Goal: Use online tool/utility: Utilize a website feature to perform a specific function

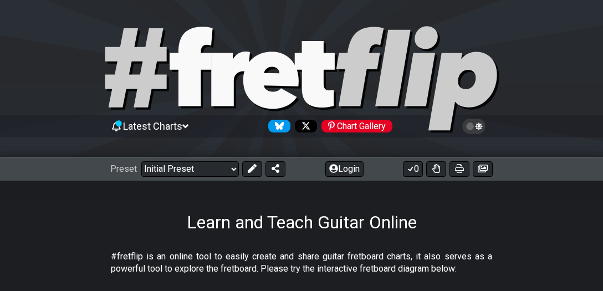
scroll to position [253, 0]
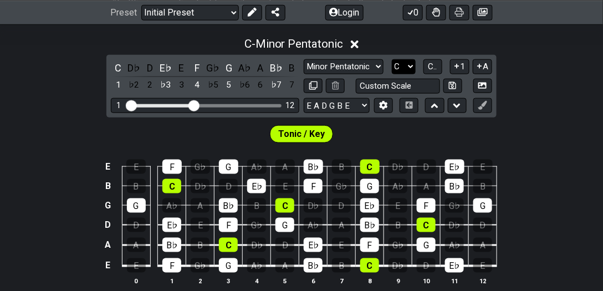
click at [412, 69] on select "A♭ A A♯ B♭ B C C♯ D♭ D D♯ E♭ E F F♯ G♭ G G♯" at bounding box center [404, 66] width 24 height 15
select select "E"
click at [392, 59] on select "A♭ A A♯ B♭ B C C♯ D♭ D D♯ E♭ E F F♯ G♭ G G♯" at bounding box center [404, 66] width 24 height 15
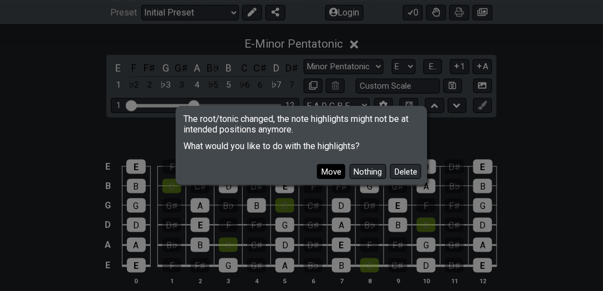
click at [337, 168] on button "Move" at bounding box center [331, 171] width 28 height 15
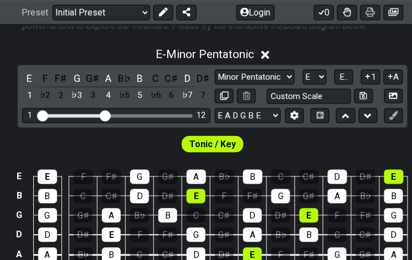
scroll to position [316, 0]
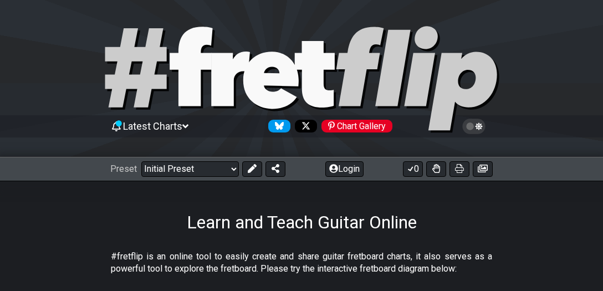
scroll to position [190, 0]
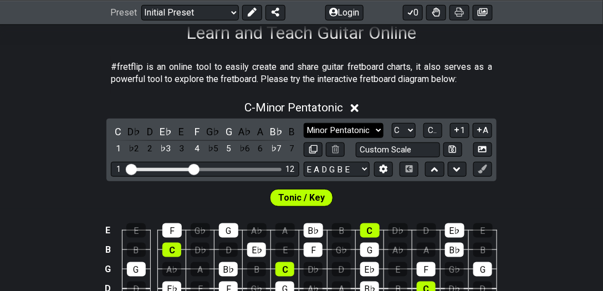
click at [367, 127] on select "Minor Pentatonic Click to edit Minor Pentatonic Major Pentatonic Minor Blues Ma…" at bounding box center [344, 130] width 80 height 15
select select "Major"
click at [304, 123] on select "Minor Pentatonic Click to edit Minor Pentatonic Major Pentatonic Minor Blues Ma…" at bounding box center [344, 130] width 80 height 15
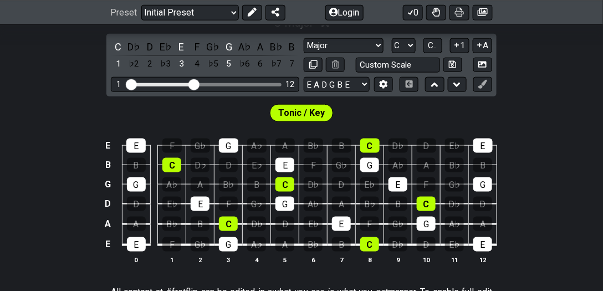
scroll to position [285, 0]
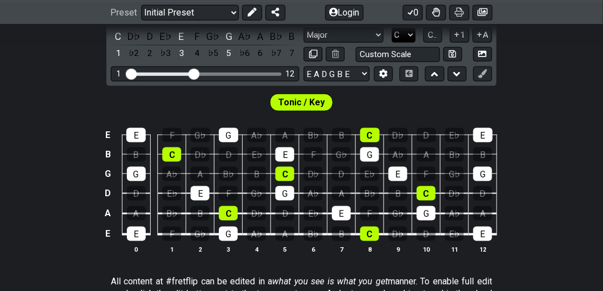
drag, startPoint x: 413, startPoint y: 34, endPoint x: 411, endPoint y: 41, distance: 7.2
click at [413, 34] on select "A♭ A A♯ B♭ B C C♯ D♭ D D♯ E♭ E F F♯ G♭ G G♯" at bounding box center [404, 35] width 24 height 15
select select "G"
click at [392, 28] on select "A♭ A A♯ B♭ B C C♯ D♭ D D♯ E♭ E F F♯ G♭ G G♯" at bounding box center [404, 35] width 24 height 15
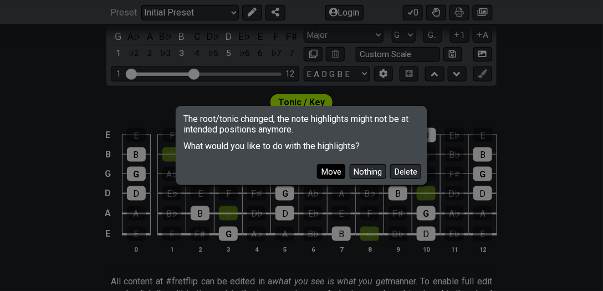
click at [323, 168] on button "Move" at bounding box center [331, 171] width 28 height 15
